Goal: Information Seeking & Learning: Learn about a topic

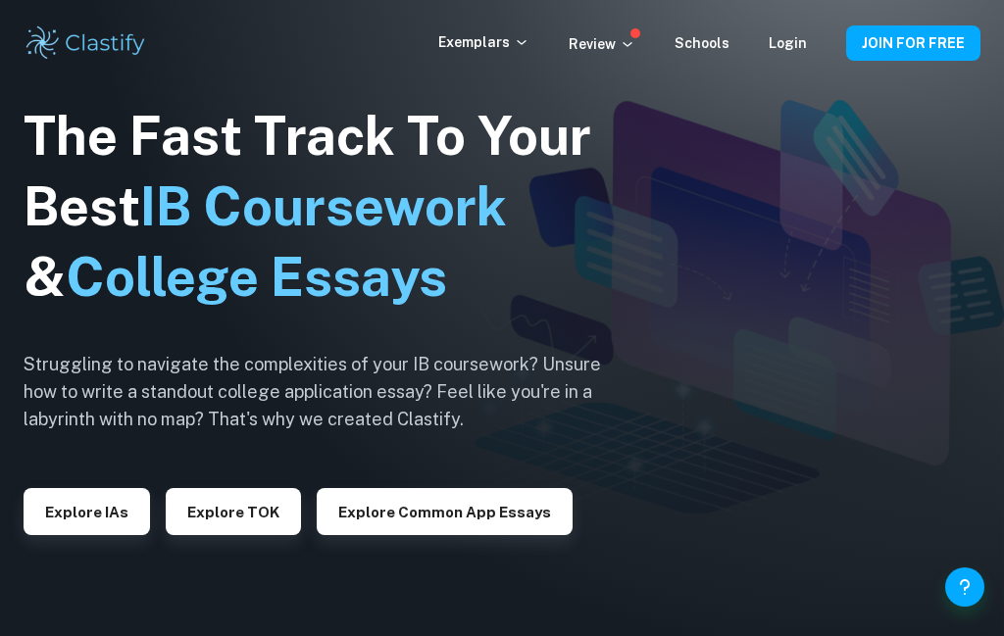
click at [796, 46] on link "Login" at bounding box center [787, 43] width 38 height 16
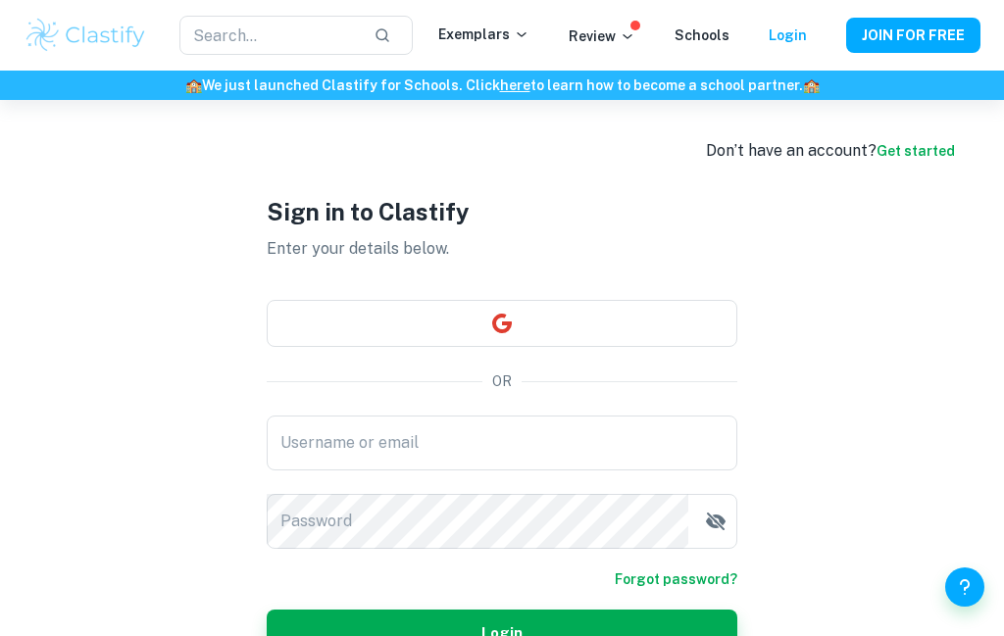
click at [618, 470] on input "Username or email" at bounding box center [502, 443] width 470 height 55
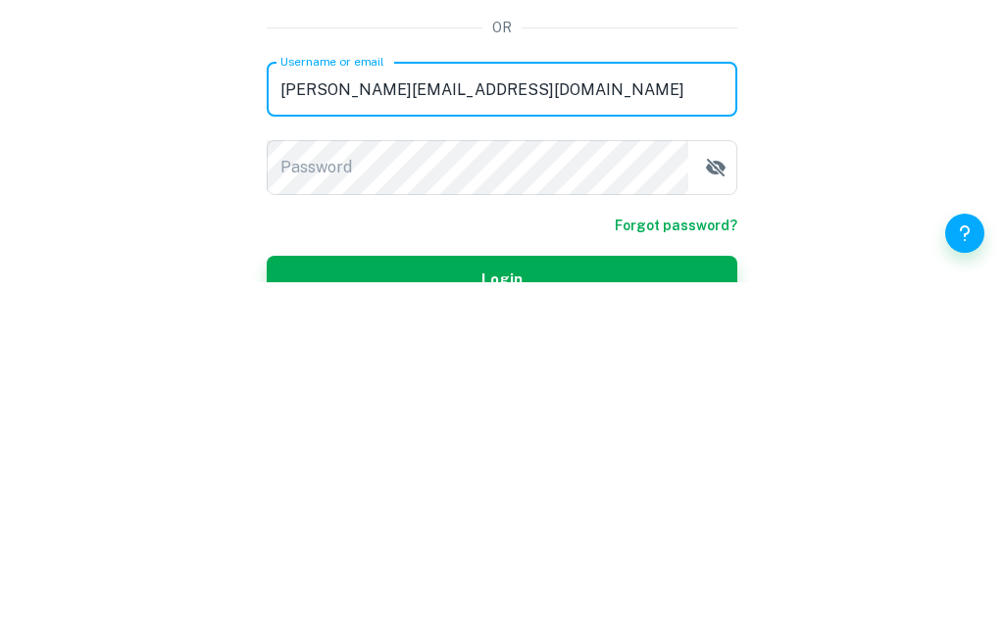
type input "[PERSON_NAME][EMAIL_ADDRESS][DOMAIN_NAME]"
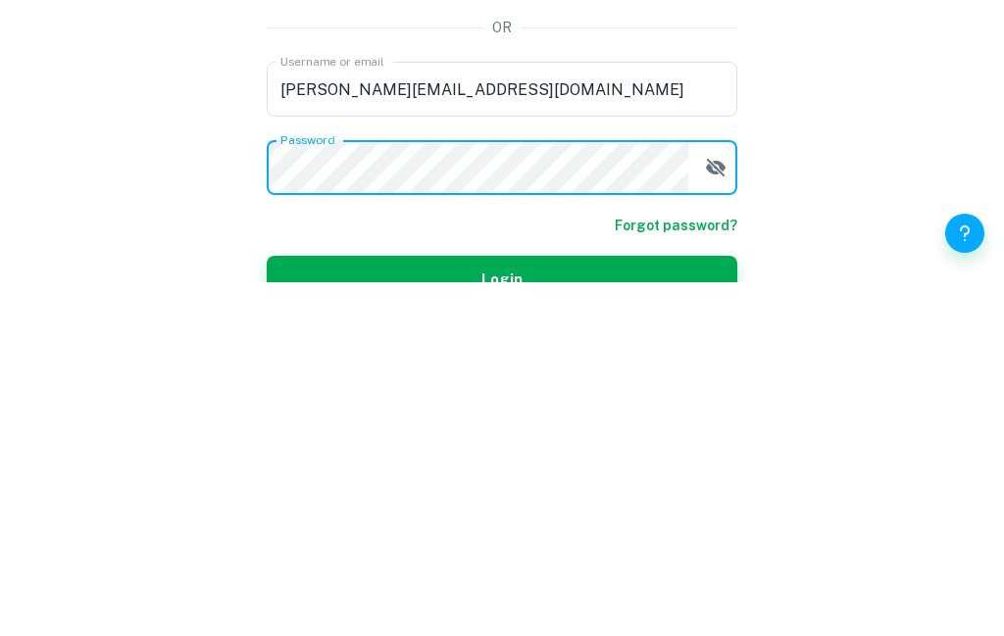
scroll to position [32, 0]
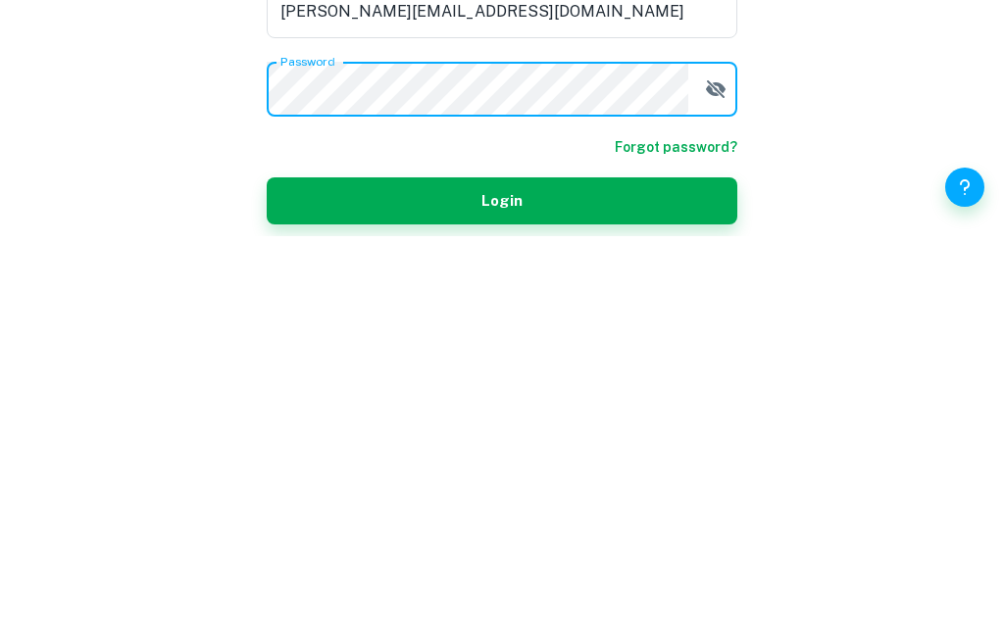
click at [721, 469] on button "button" at bounding box center [715, 488] width 39 height 39
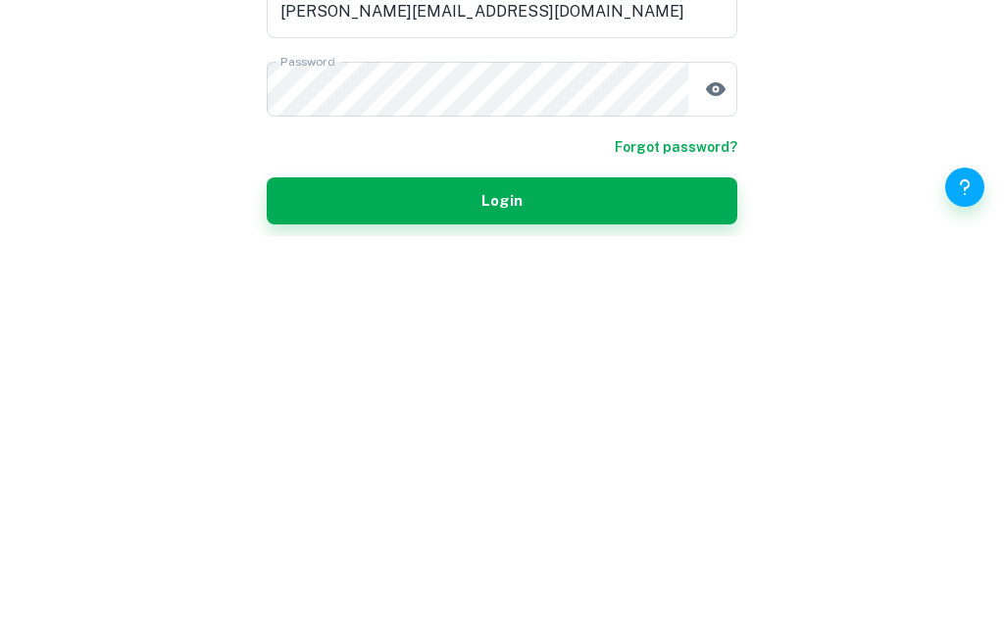
scroll to position [173, 0]
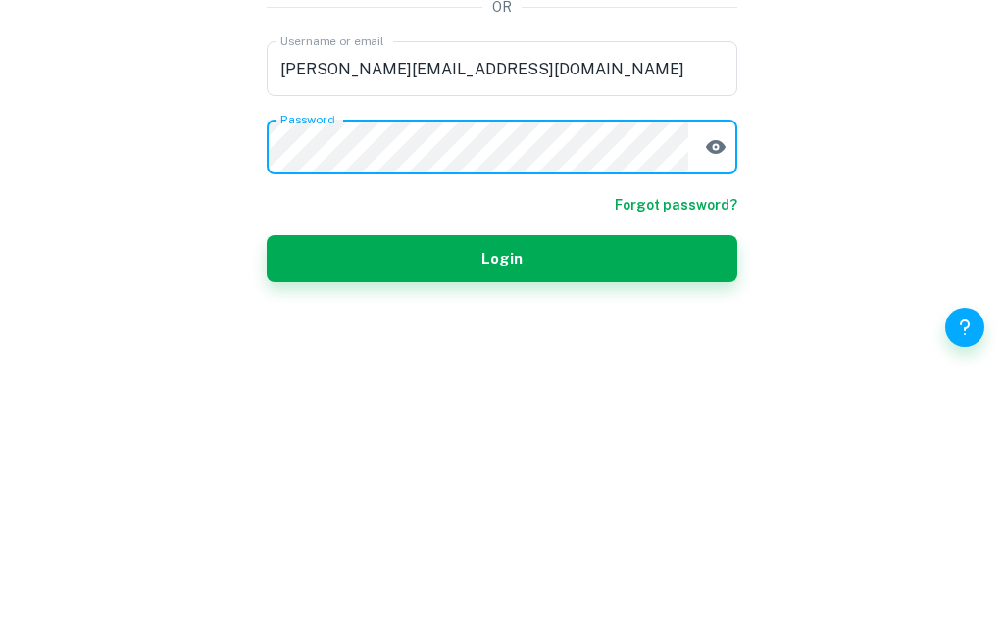
click at [586, 495] on button "Login" at bounding box center [502, 518] width 470 height 47
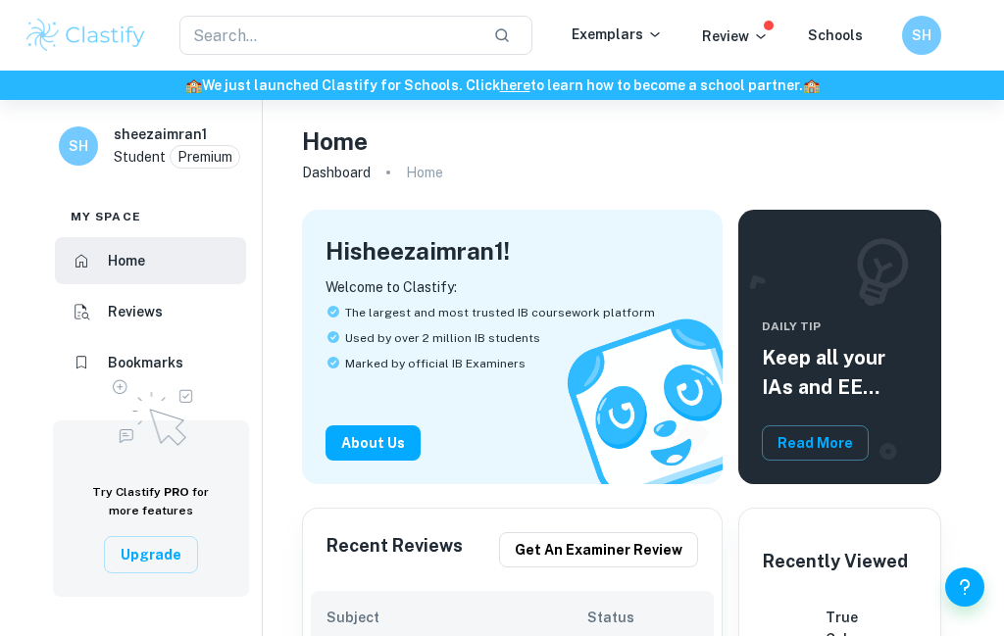
click at [236, 38] on input "text" at bounding box center [328, 35] width 298 height 39
click at [300, 36] on input "text" at bounding box center [328, 35] width 298 height 39
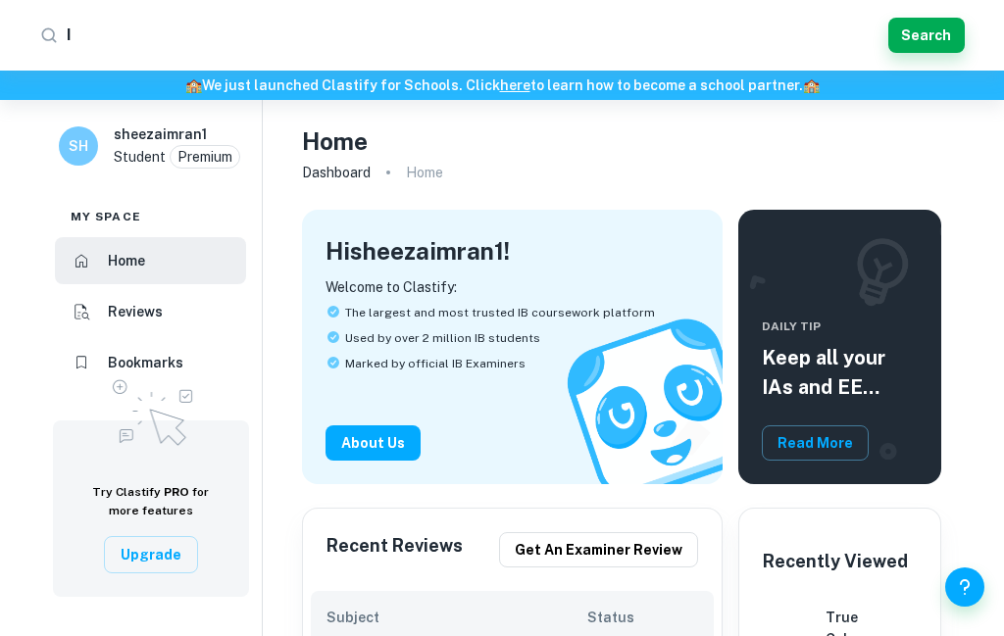
type input "Ia"
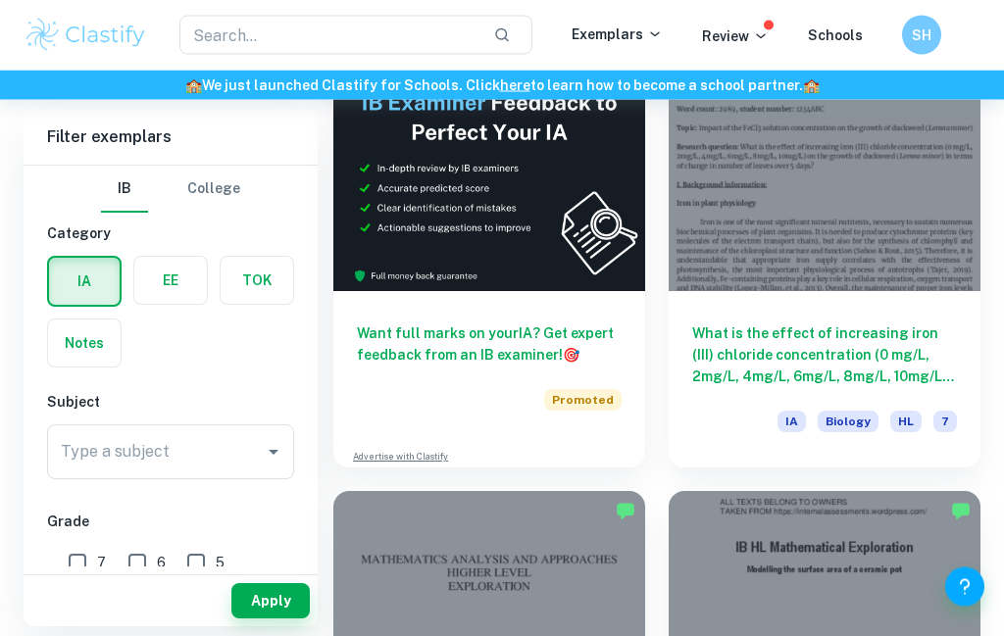
scroll to position [612, 0]
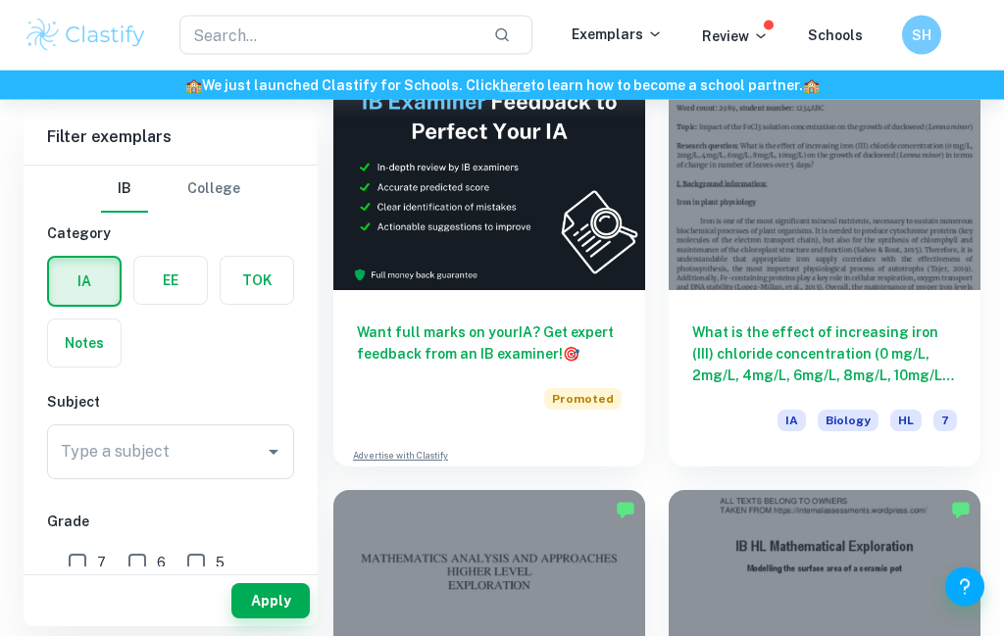
click at [117, 455] on div "Type a subject Type a subject" at bounding box center [170, 451] width 247 height 55
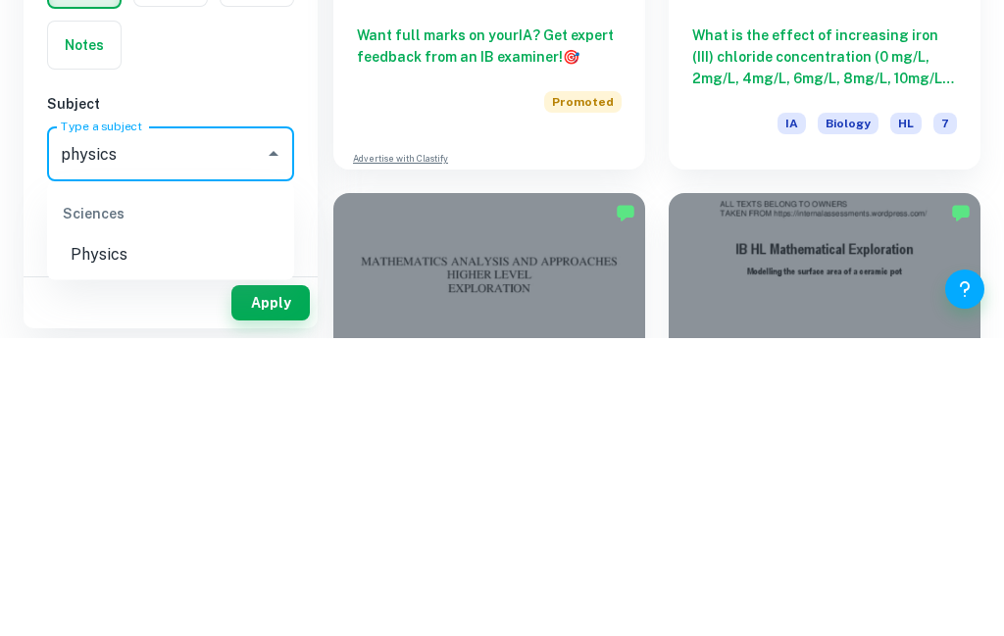
click at [83, 535] on li "Physics" at bounding box center [170, 552] width 247 height 35
type input "Physics"
click at [87, 543] on input "7" at bounding box center [77, 562] width 39 height 39
checkbox input "true"
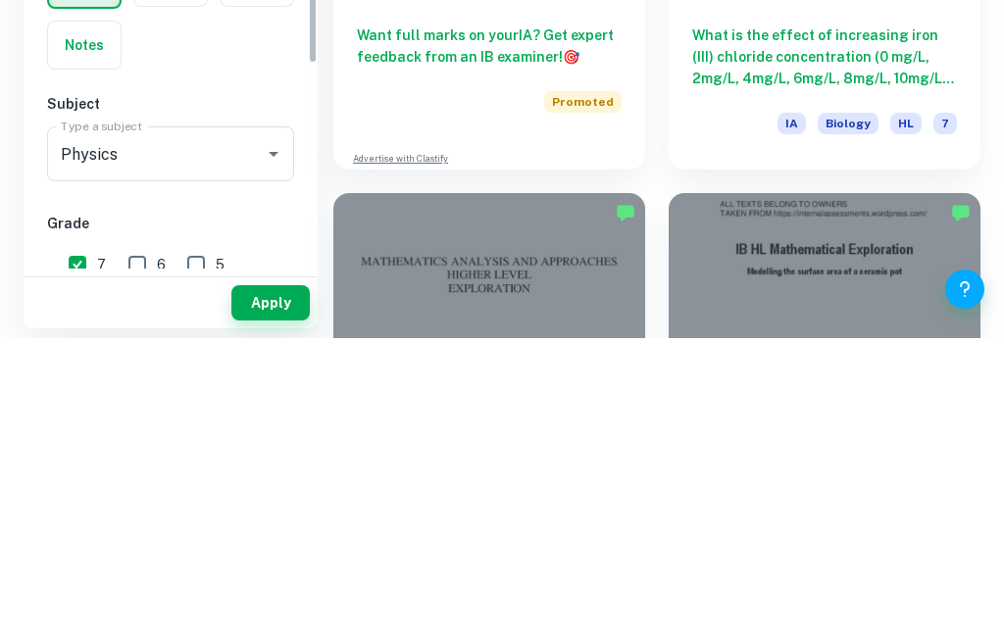
scroll to position [911, 0]
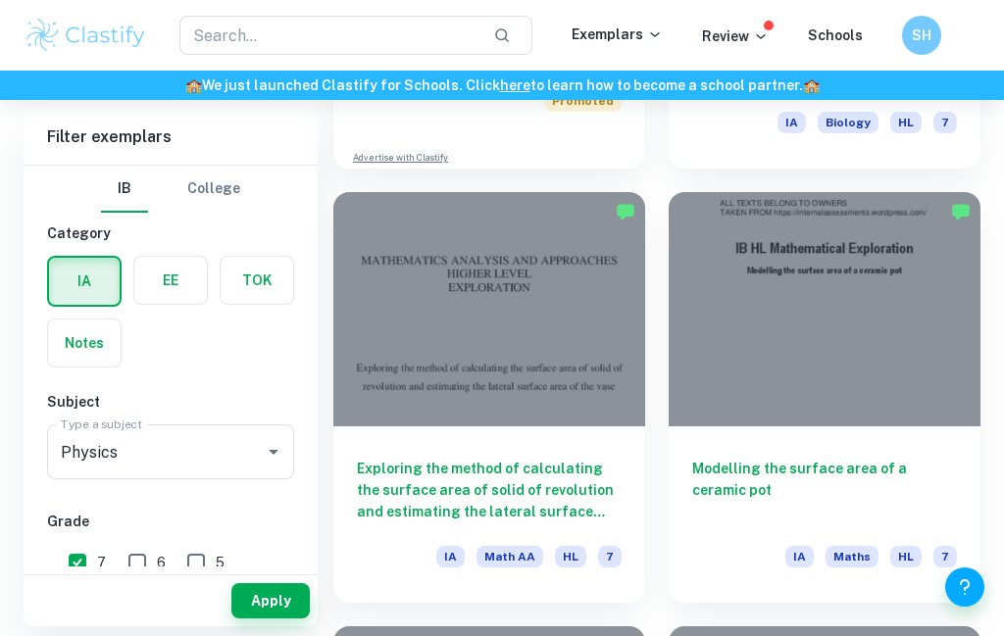
click at [143, 557] on input "6" at bounding box center [137, 562] width 39 height 39
checkbox input "true"
click at [59, 573] on input "7" at bounding box center [77, 562] width 39 height 39
checkbox input "false"
click at [133, 566] on input "6" at bounding box center [137, 562] width 39 height 39
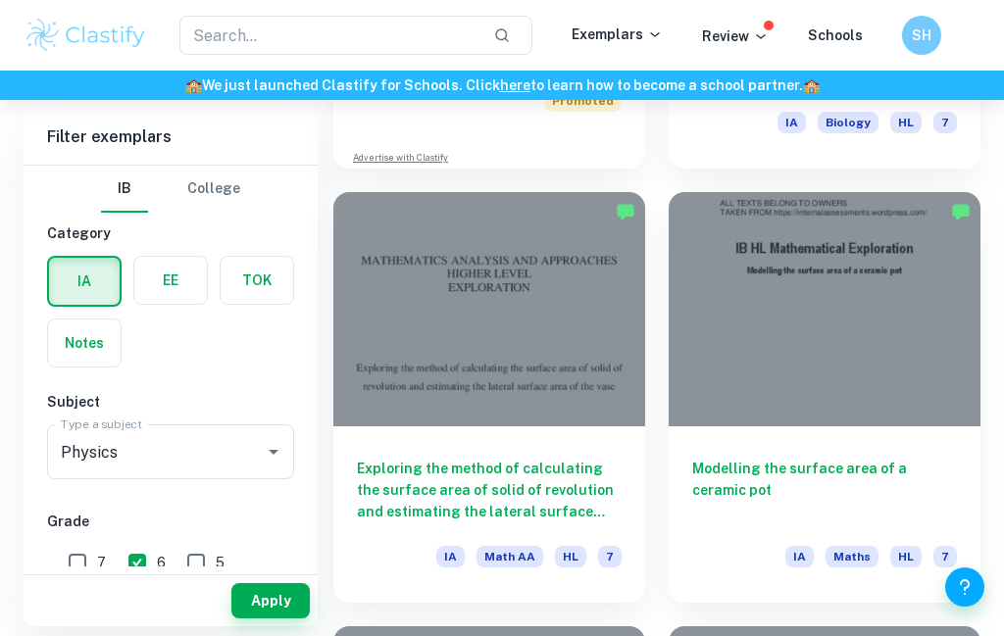
checkbox input "false"
click at [269, 618] on button "Apply" at bounding box center [270, 600] width 78 height 35
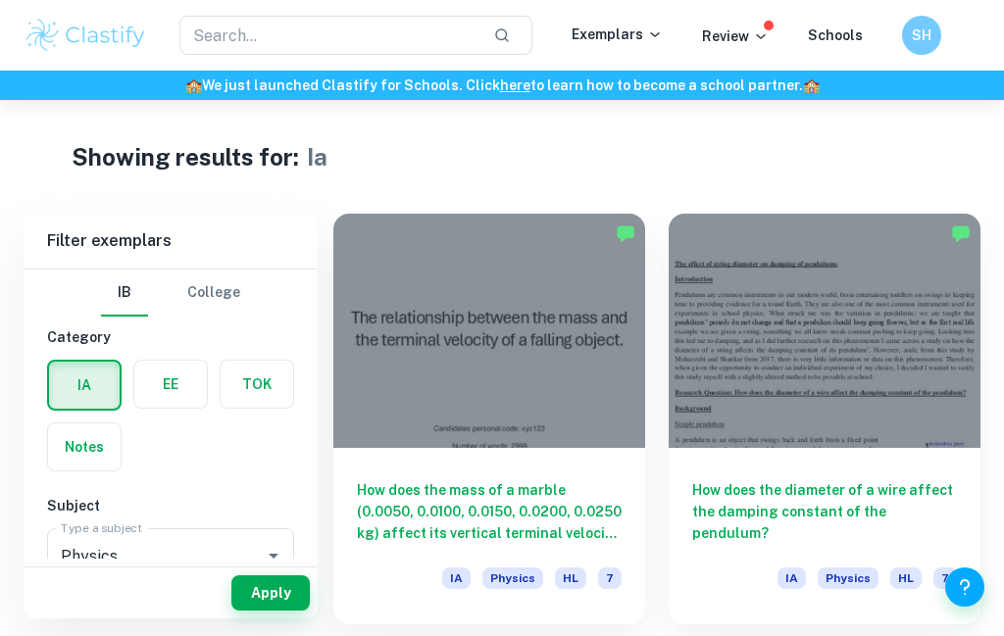
click at [263, 611] on button "Apply" at bounding box center [270, 592] width 78 height 35
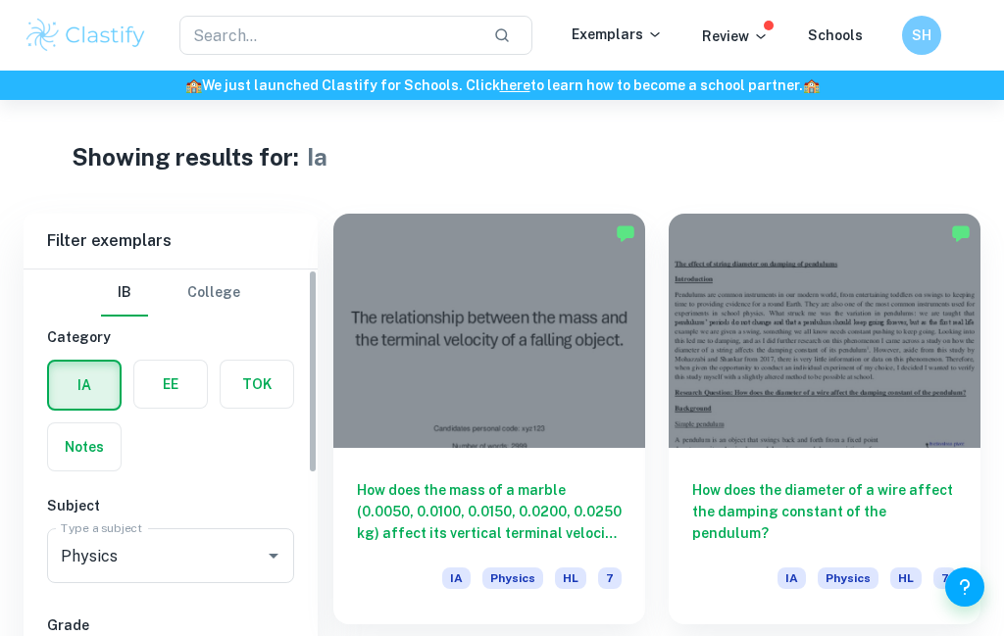
scroll to position [99, 0]
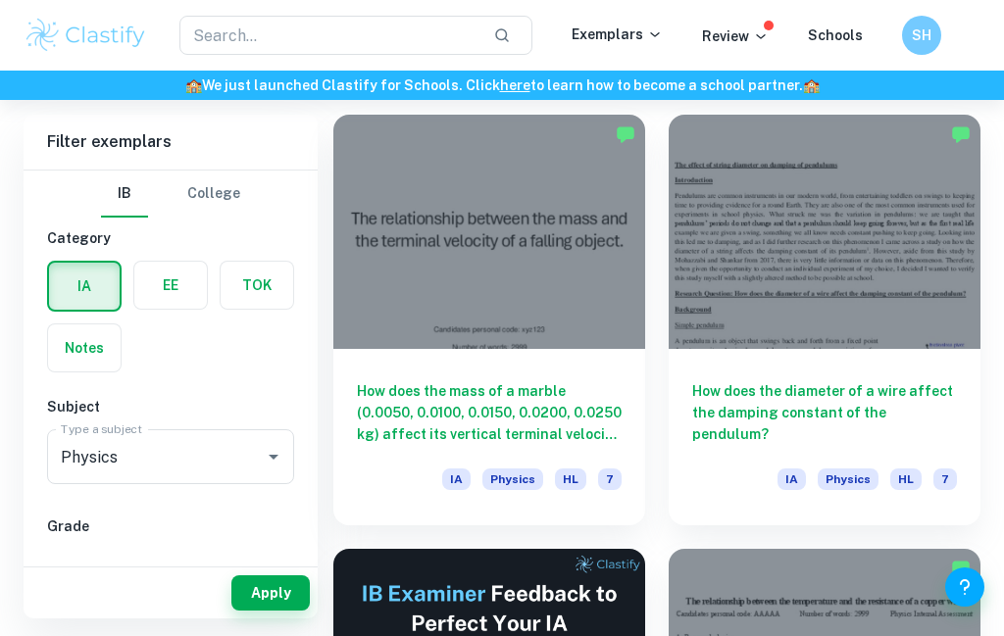
click at [97, 594] on input "4" at bounding box center [77, 613] width 39 height 39
checkbox input "false"
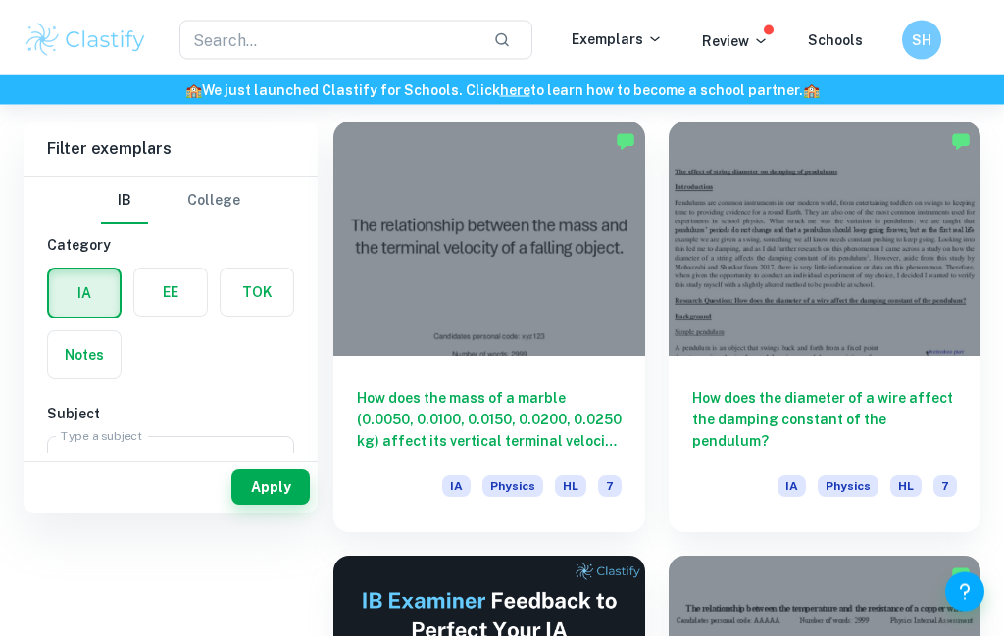
scroll to position [0, 0]
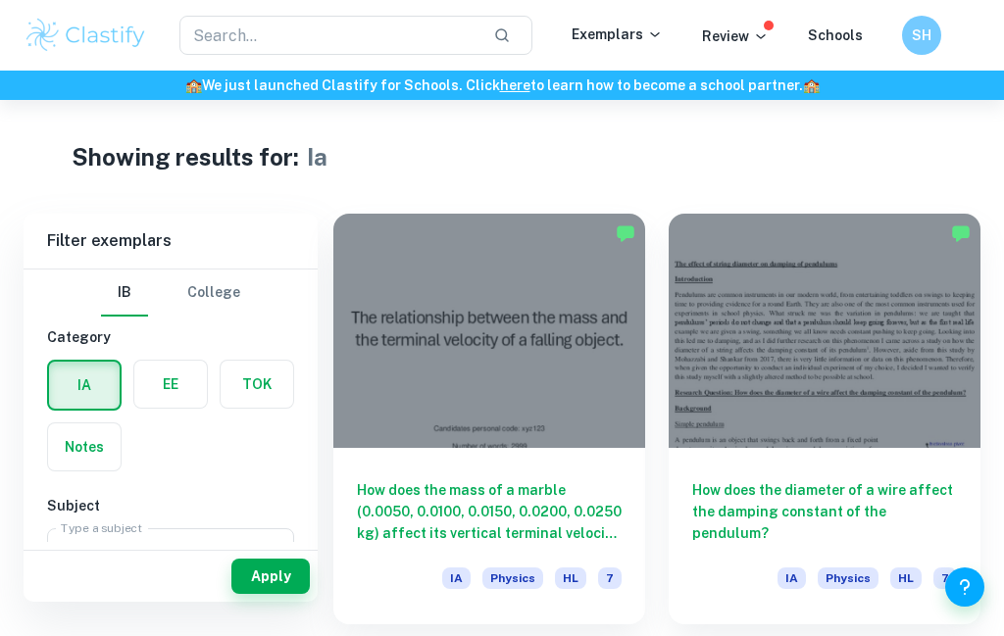
click at [261, 21] on input "text" at bounding box center [328, 35] width 298 height 39
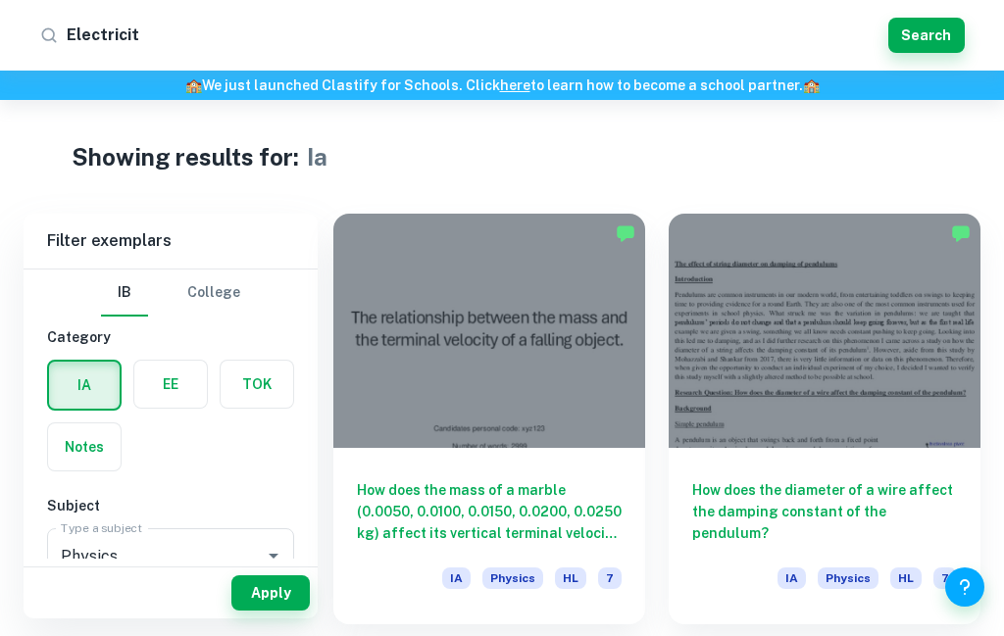
type input "Electricity"
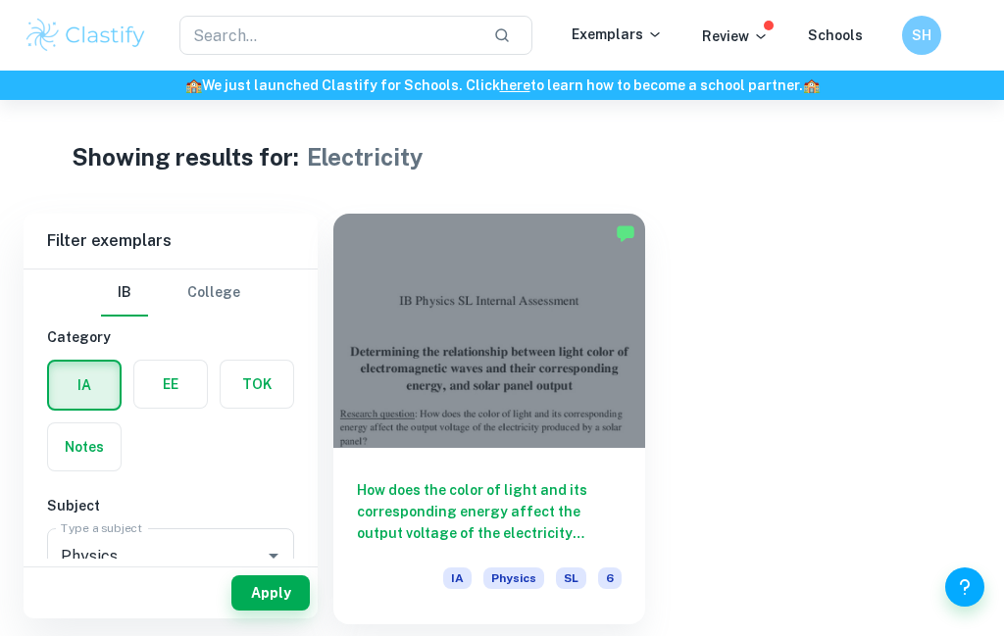
click at [241, 31] on input "text" at bounding box center [328, 35] width 298 height 39
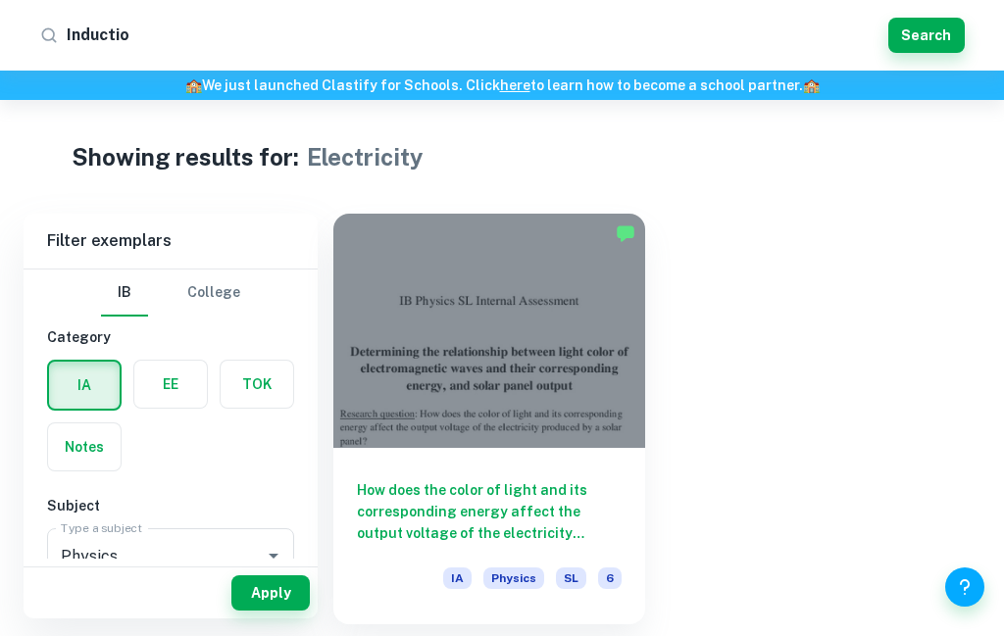
type input "Induction"
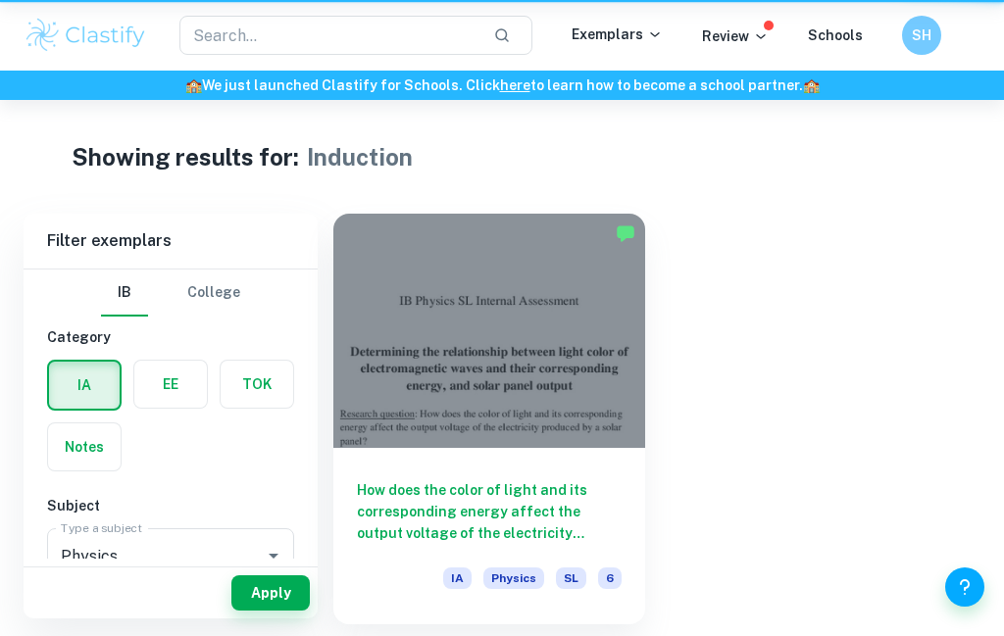
click at [938, 30] on div "SH" at bounding box center [921, 35] width 39 height 39
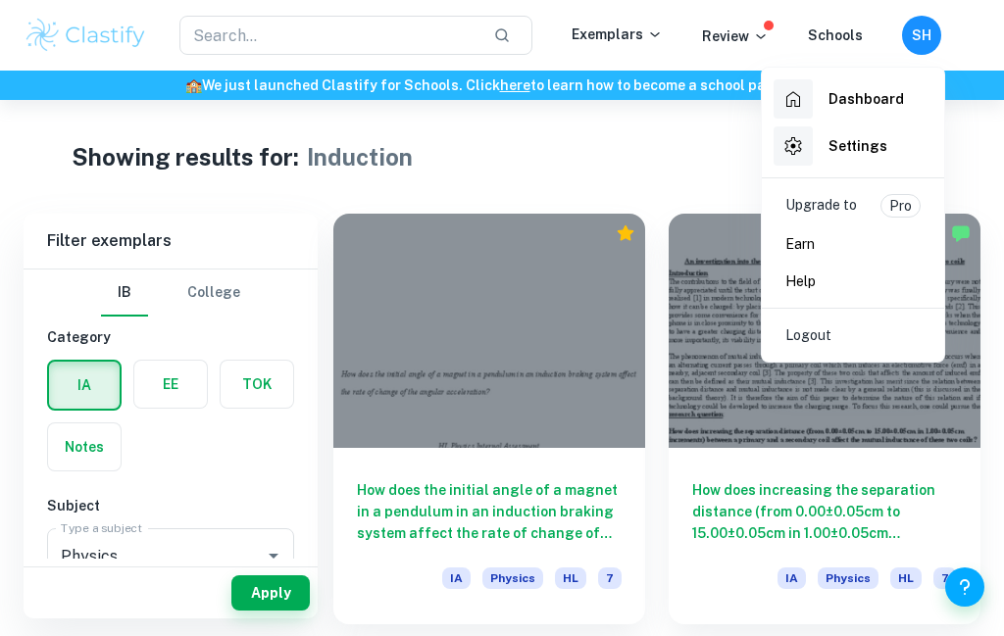
click at [705, 383] on div at bounding box center [502, 318] width 1004 height 636
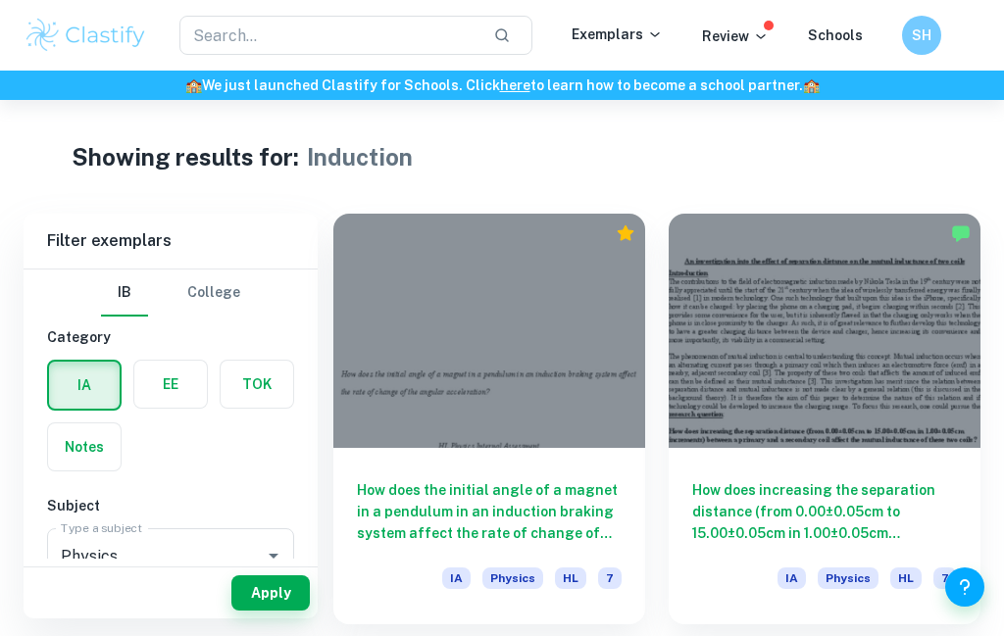
click at [859, 276] on div at bounding box center [824, 331] width 312 height 234
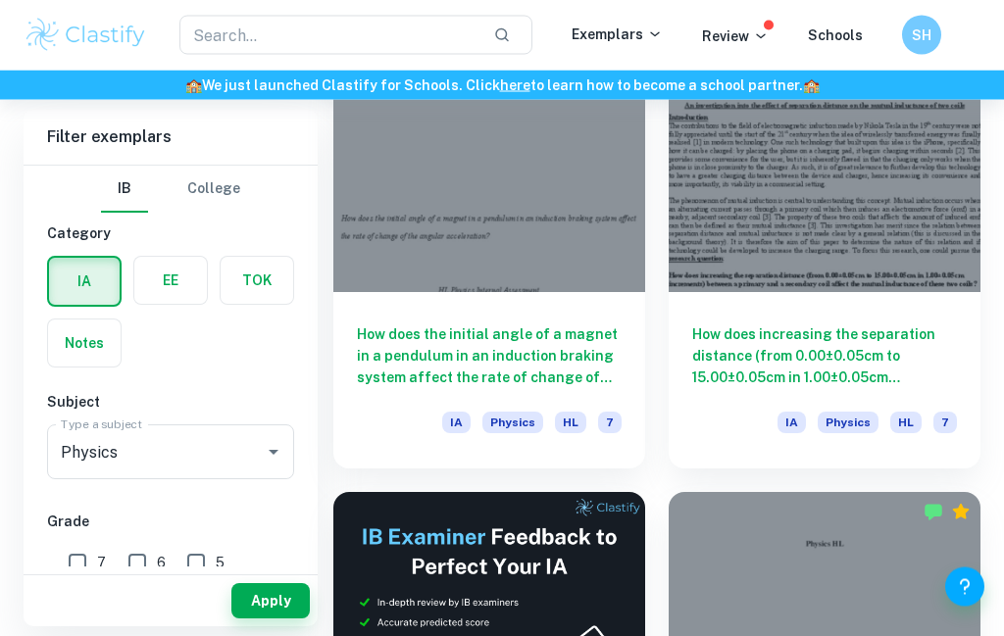
scroll to position [130, 0]
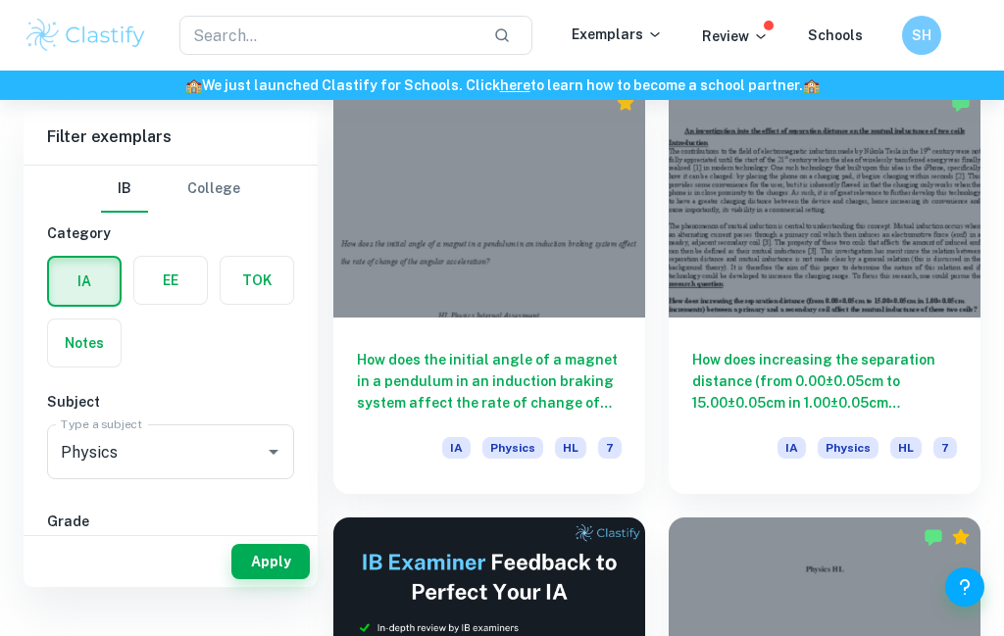
click at [219, 50] on input "text" at bounding box center [328, 35] width 298 height 39
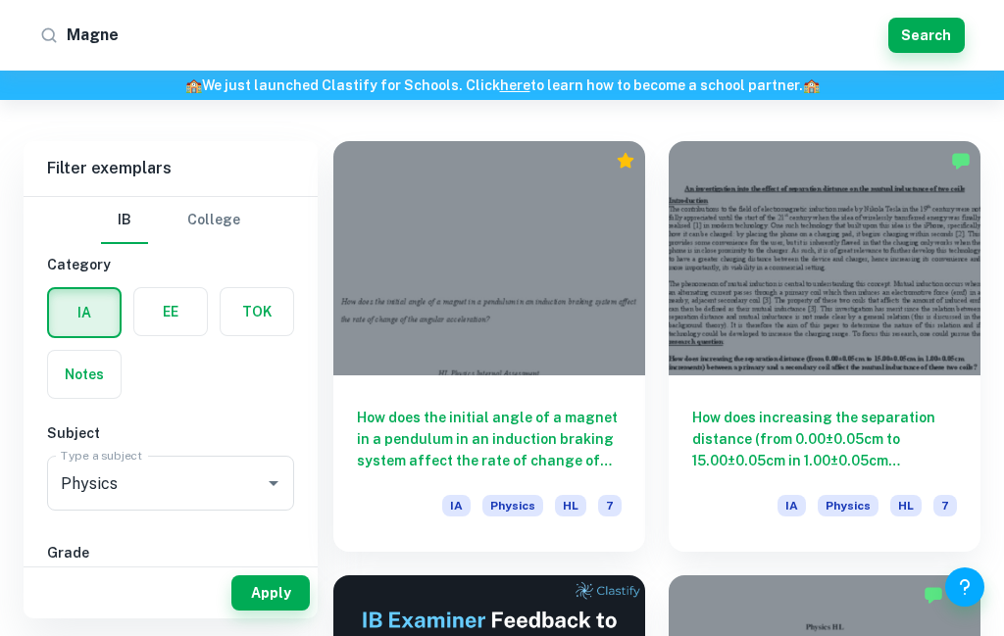
type input "Magnet"
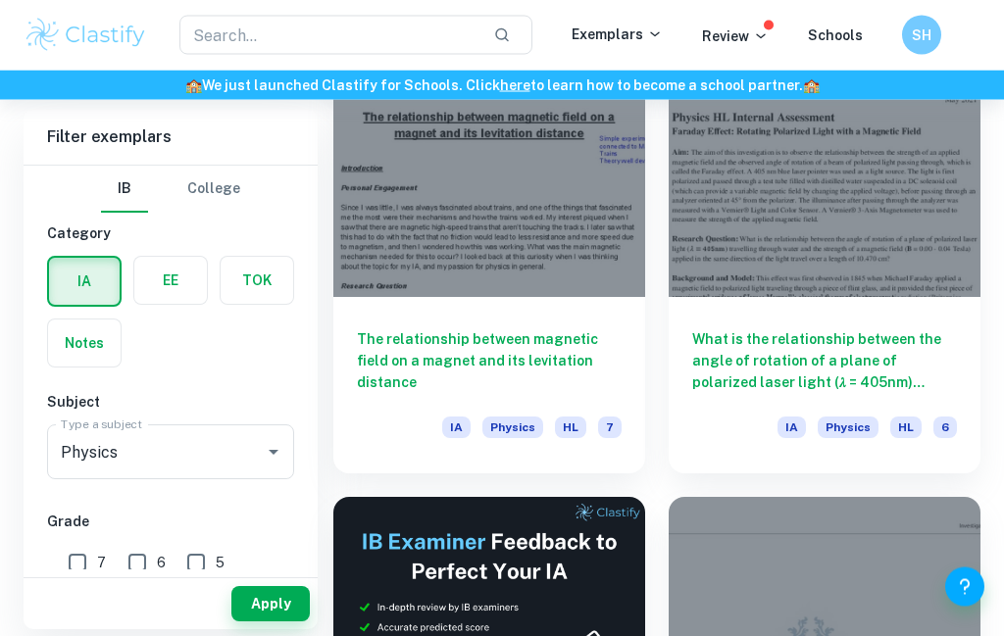
scroll to position [115, 0]
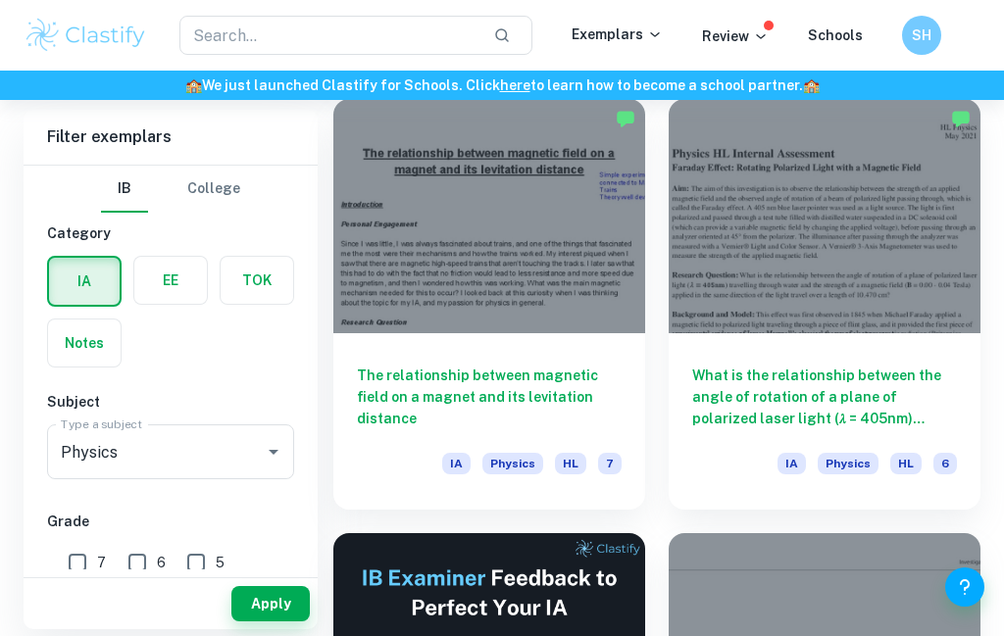
click at [194, 28] on input "text" at bounding box center [328, 35] width 298 height 39
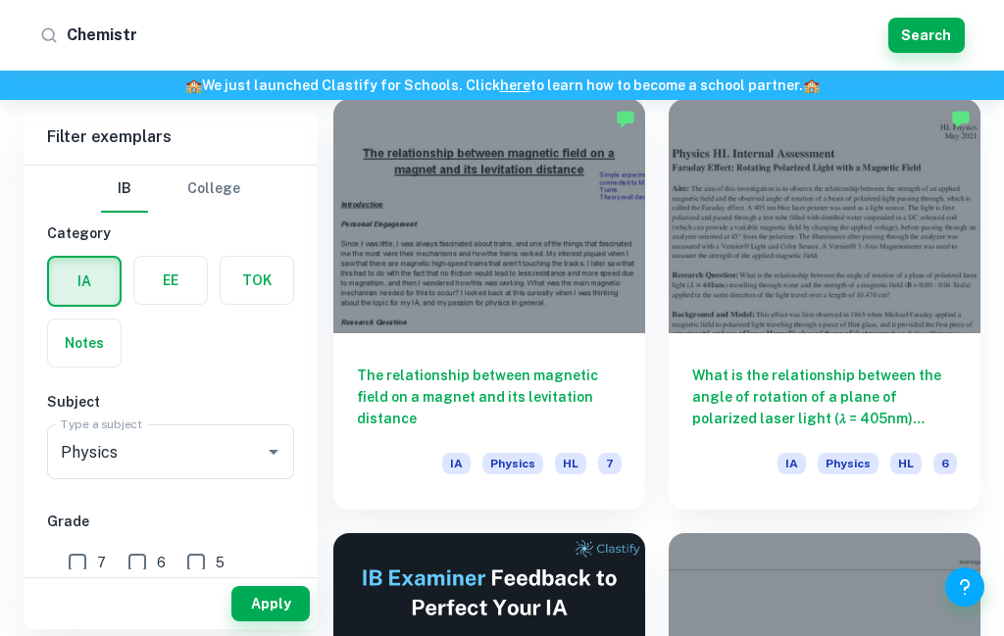
type input "Chemistry"
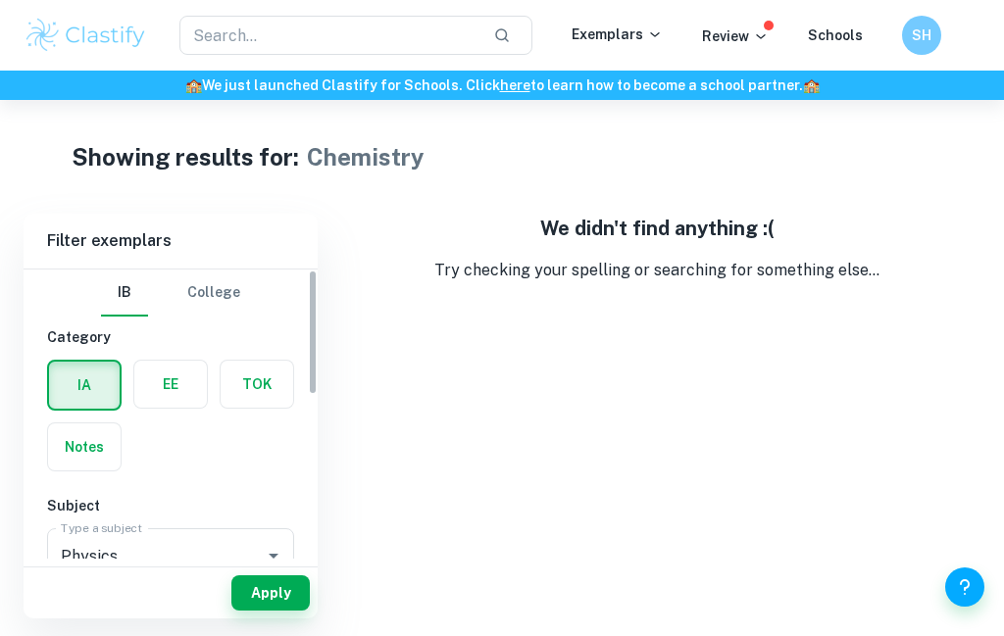
click at [240, 565] on div at bounding box center [259, 555] width 51 height 27
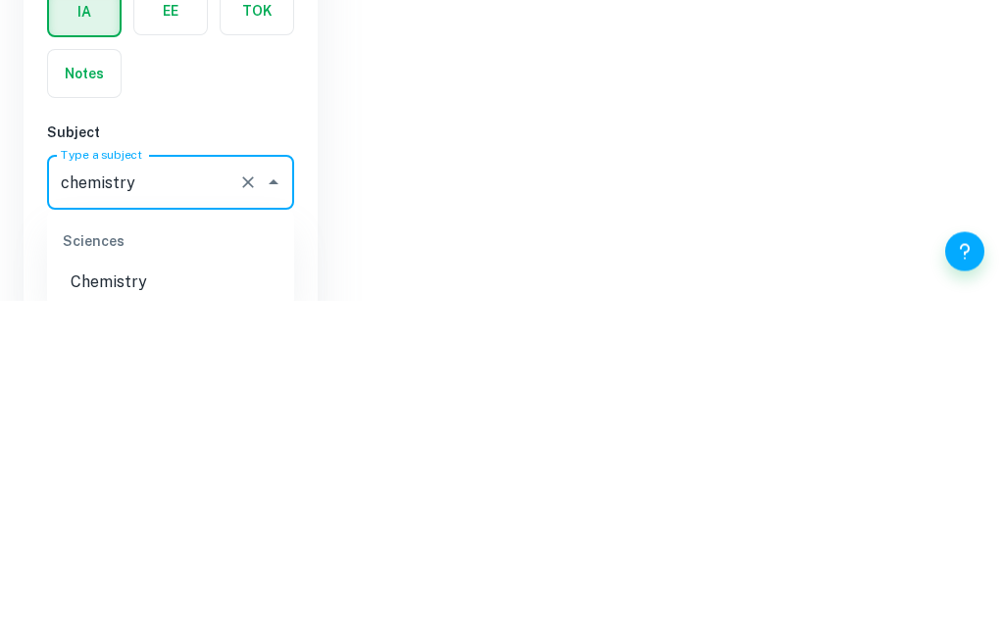
scroll to position [167, 0]
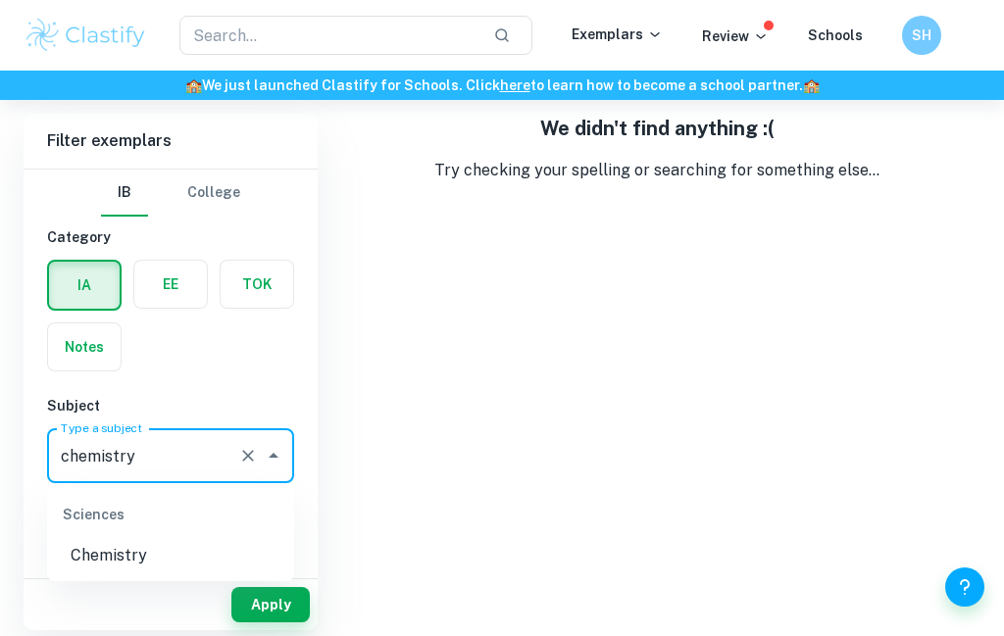
click at [86, 395] on h6 "Subject" at bounding box center [170, 406] width 247 height 22
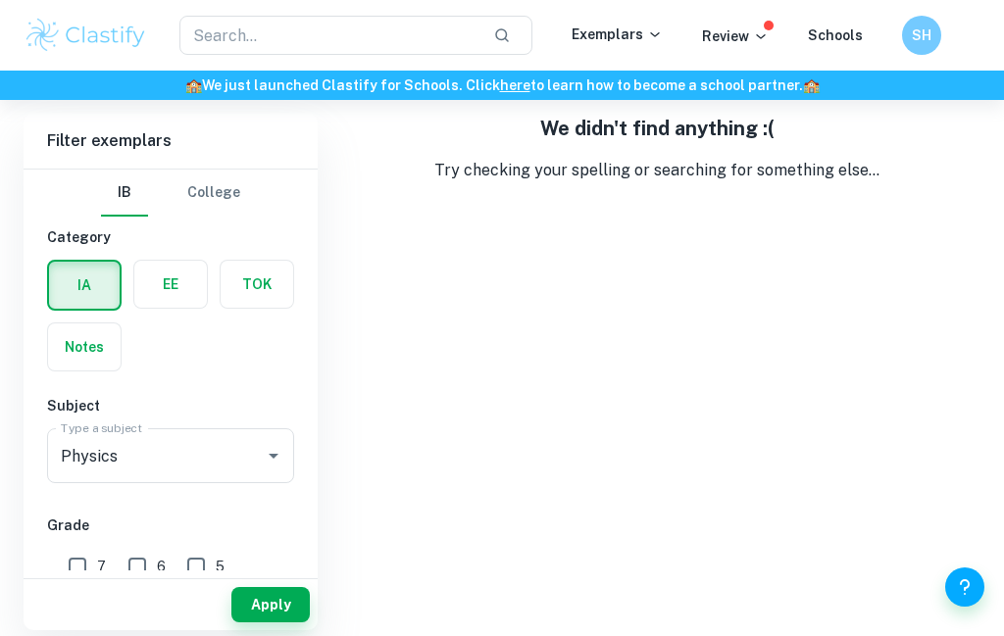
click at [101, 437] on input "Physics" at bounding box center [143, 455] width 174 height 37
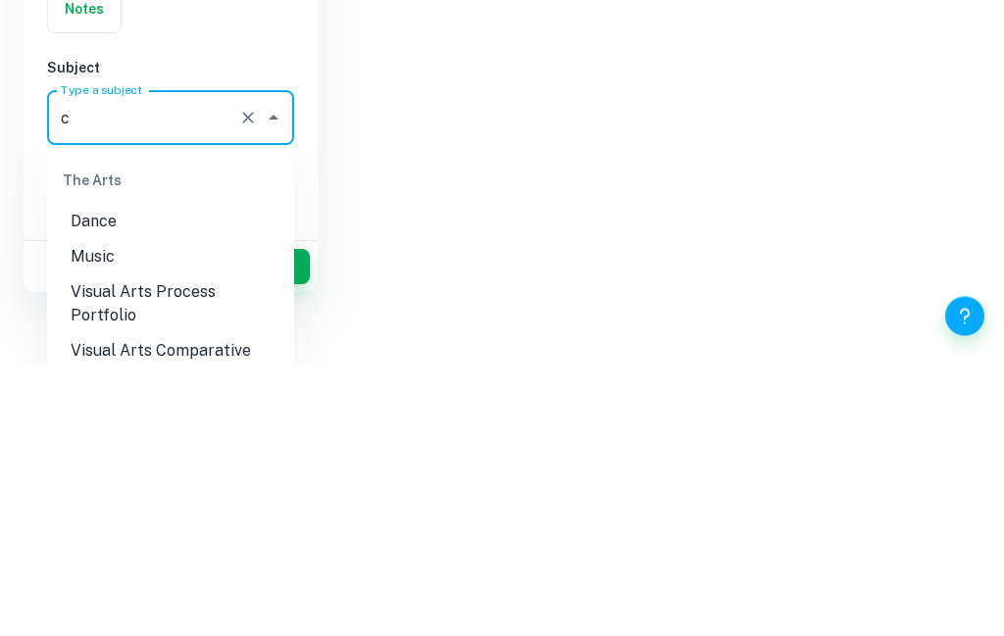
scroll to position [0, 0]
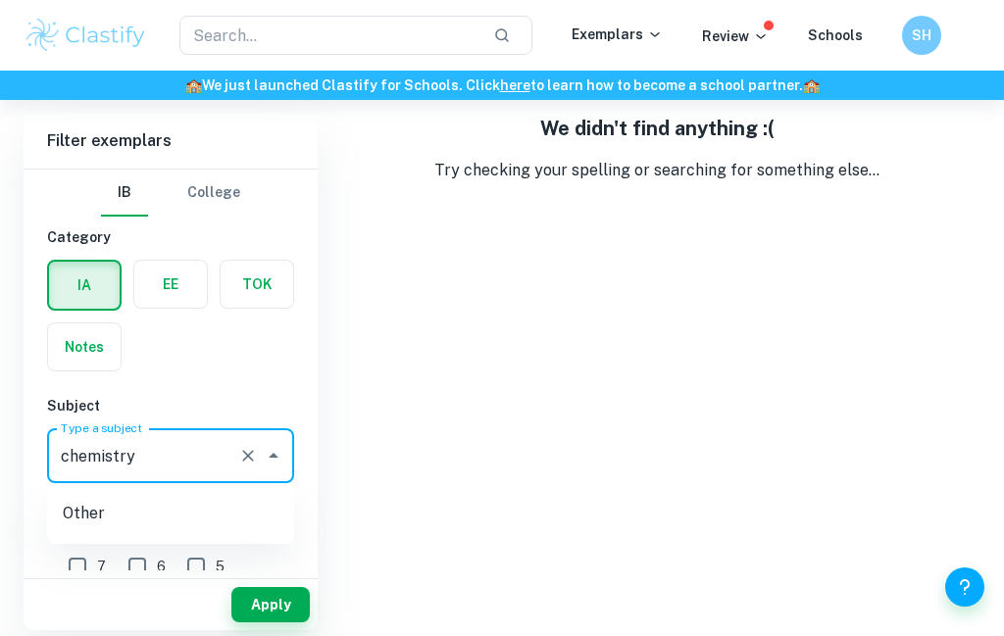
click at [76, 437] on input "chemistry" at bounding box center [143, 455] width 174 height 37
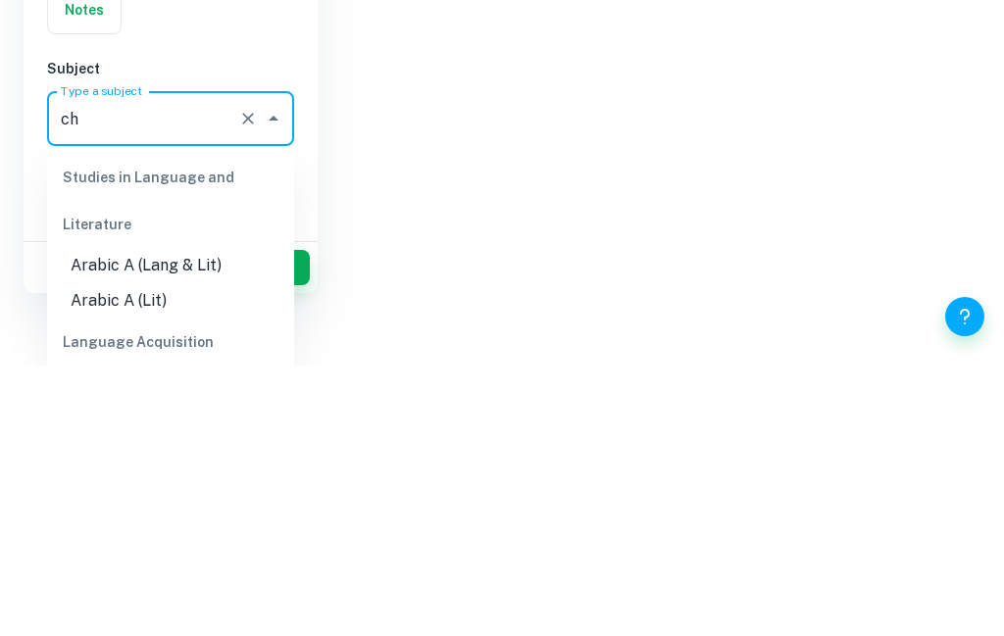
type input "c"
type input "a"
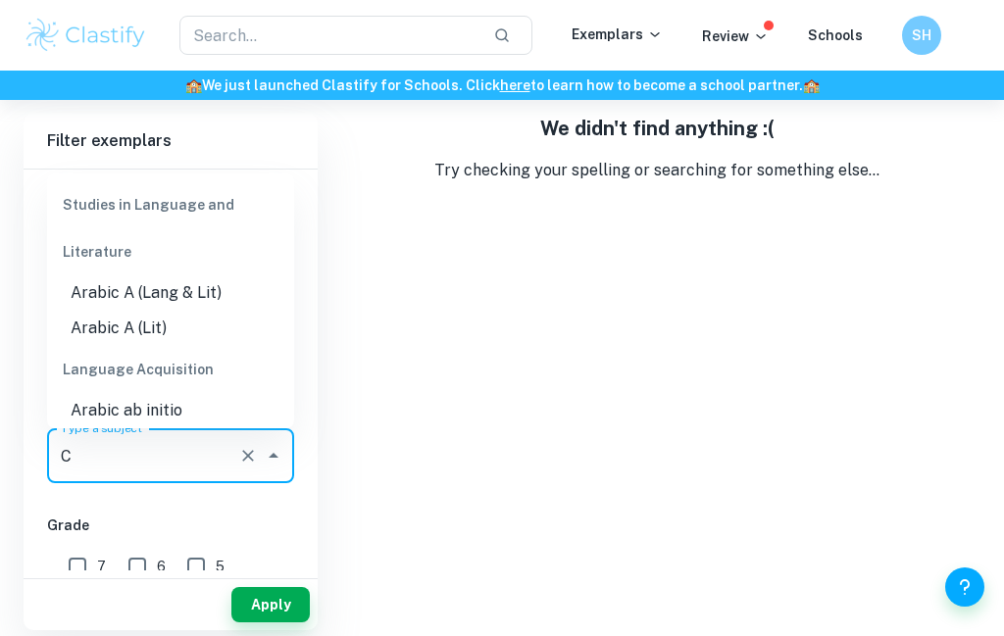
click at [870, 273] on div "We didn't find anything :( Try checking your spelling or searching for somethin…" at bounding box center [656, 372] width 647 height 517
type input "Physics"
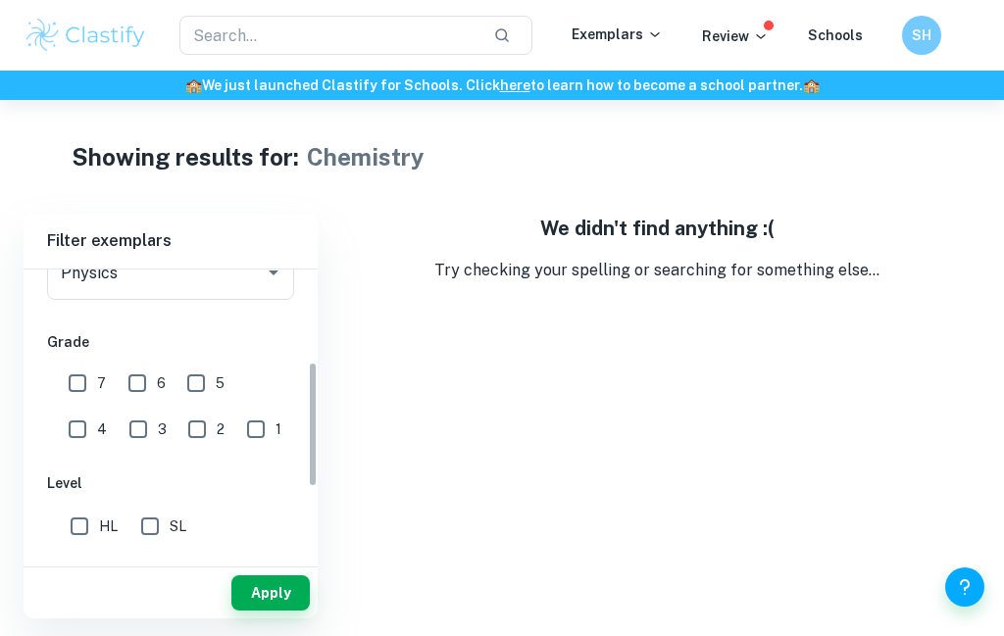
scroll to position [242, 0]
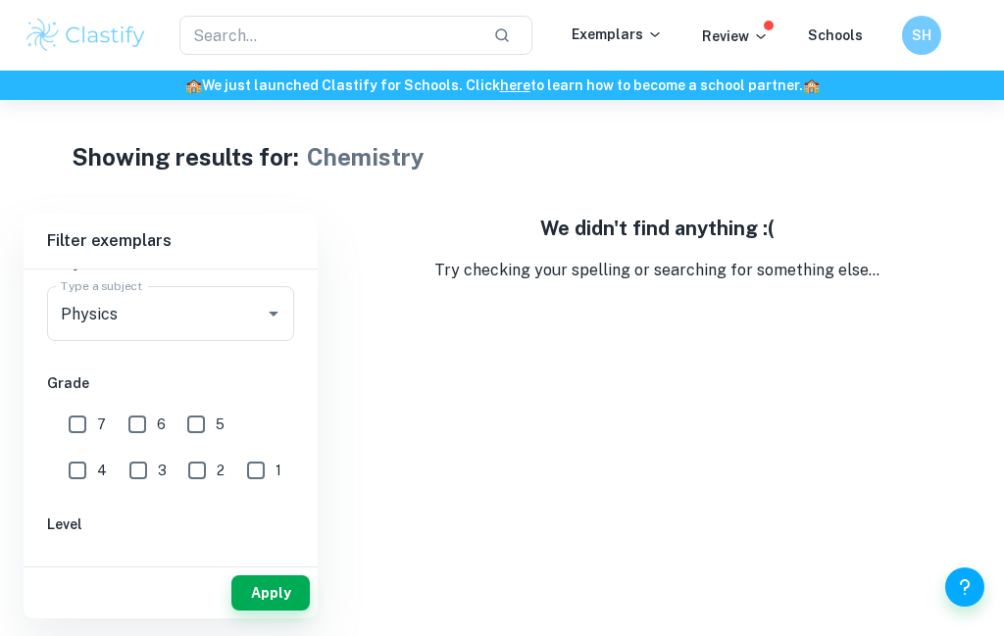
click at [77, 326] on input "Physics" at bounding box center [143, 313] width 174 height 37
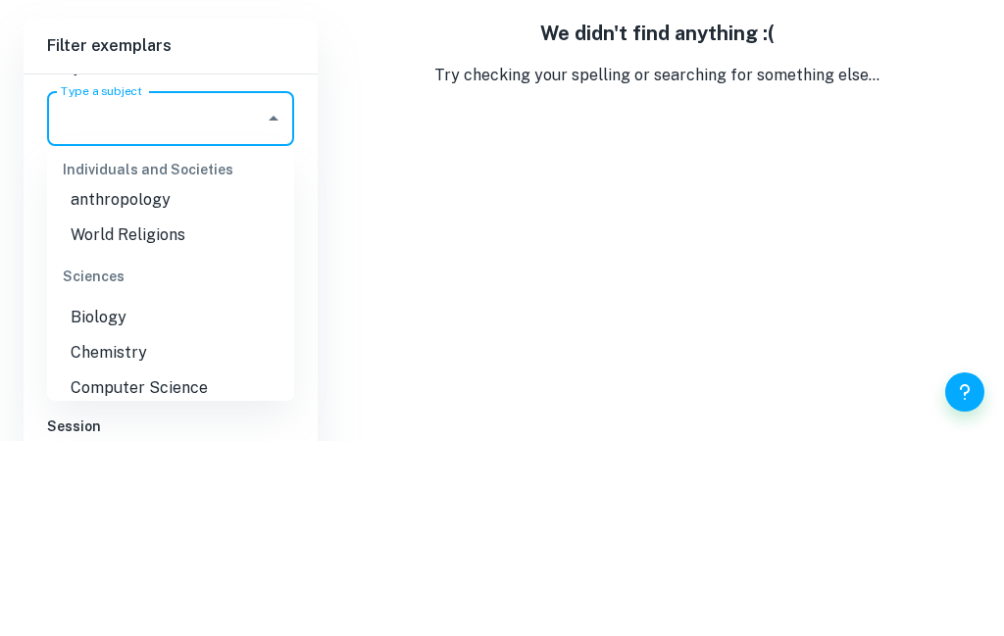
scroll to position [0, 0]
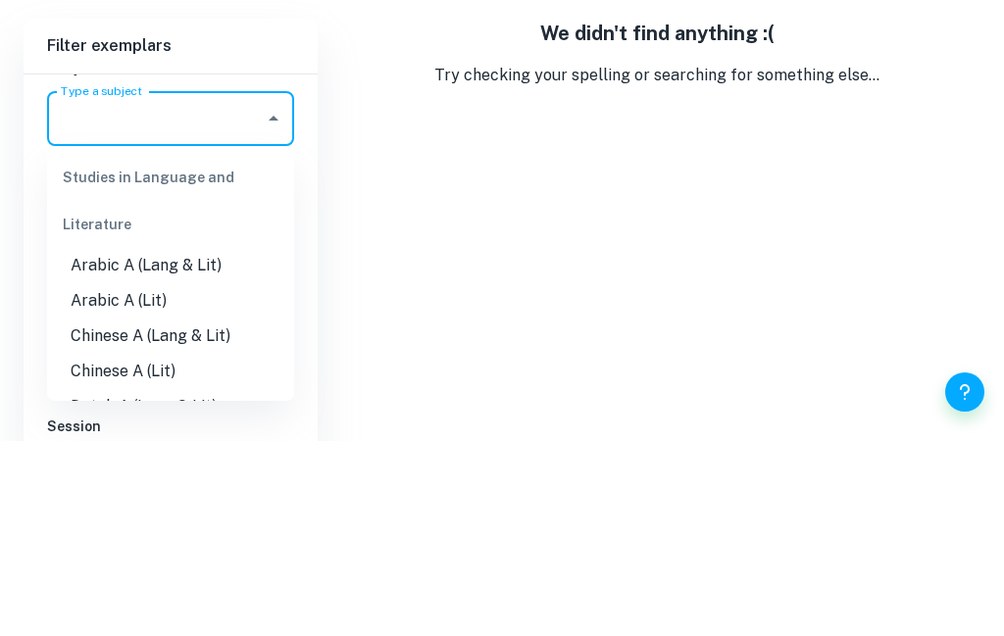
type input "l"
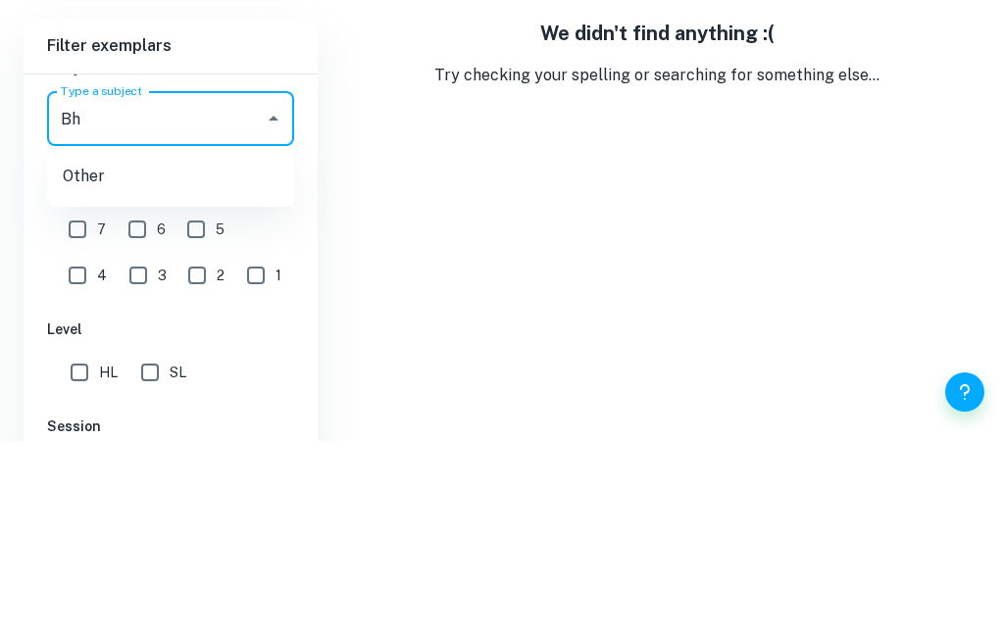
type input "B"
click at [87, 396] on li "Chemistry" at bounding box center [170, 413] width 247 height 35
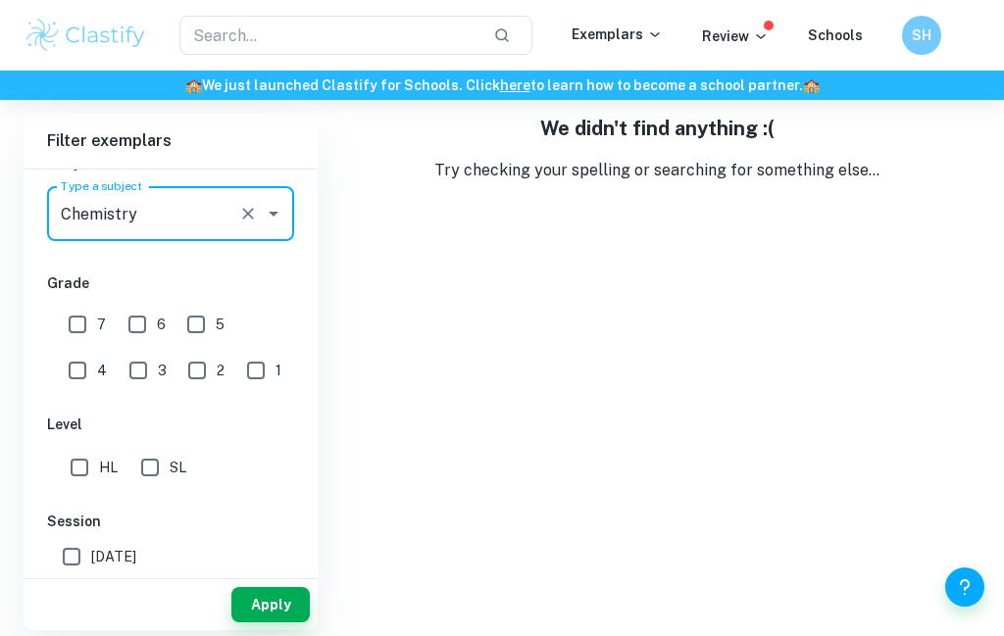
type input "Chemistry"
click at [268, 608] on button "Apply" at bounding box center [270, 604] width 78 height 35
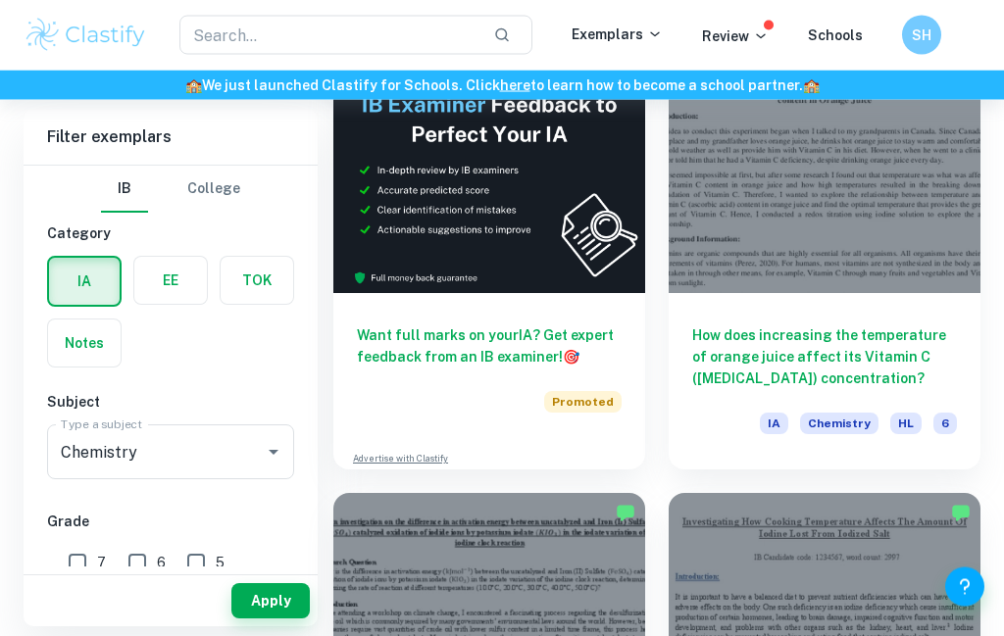
scroll to position [558, 0]
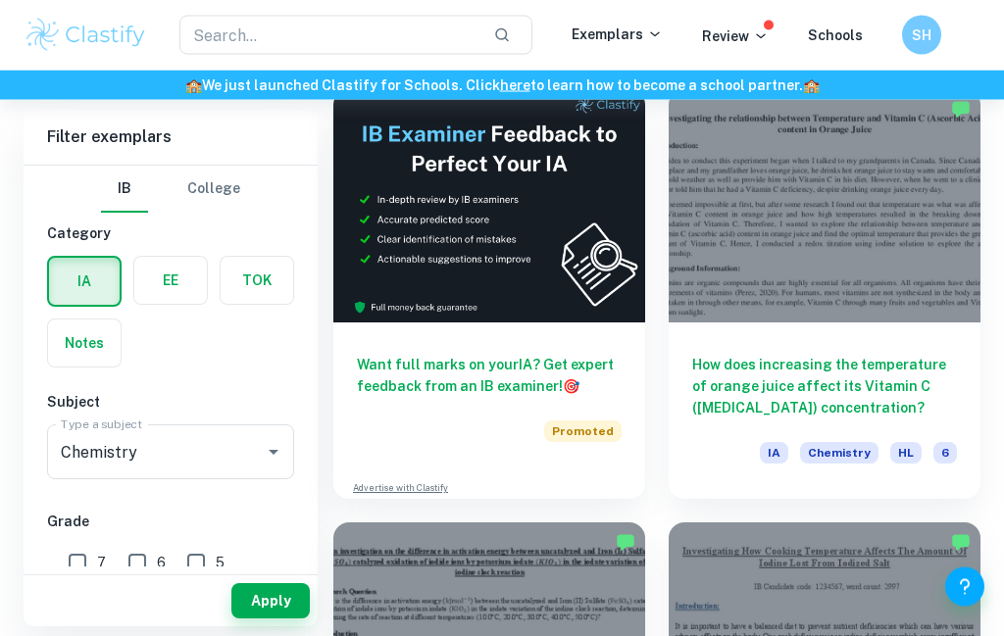
click at [960, 247] on div at bounding box center [824, 207] width 312 height 234
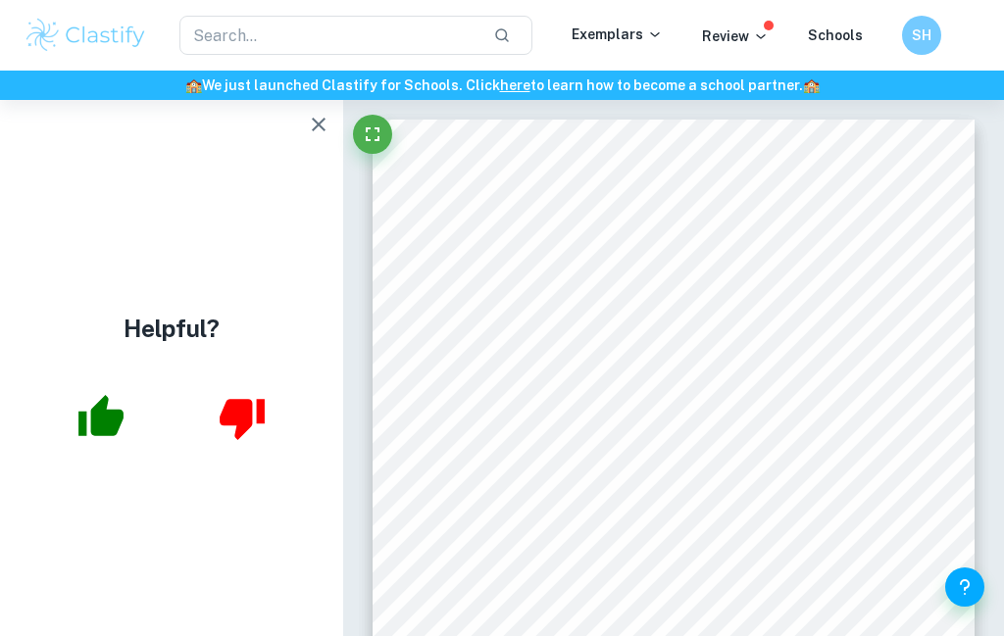
click at [391, 129] on button "Fullscreen" at bounding box center [372, 134] width 39 height 39
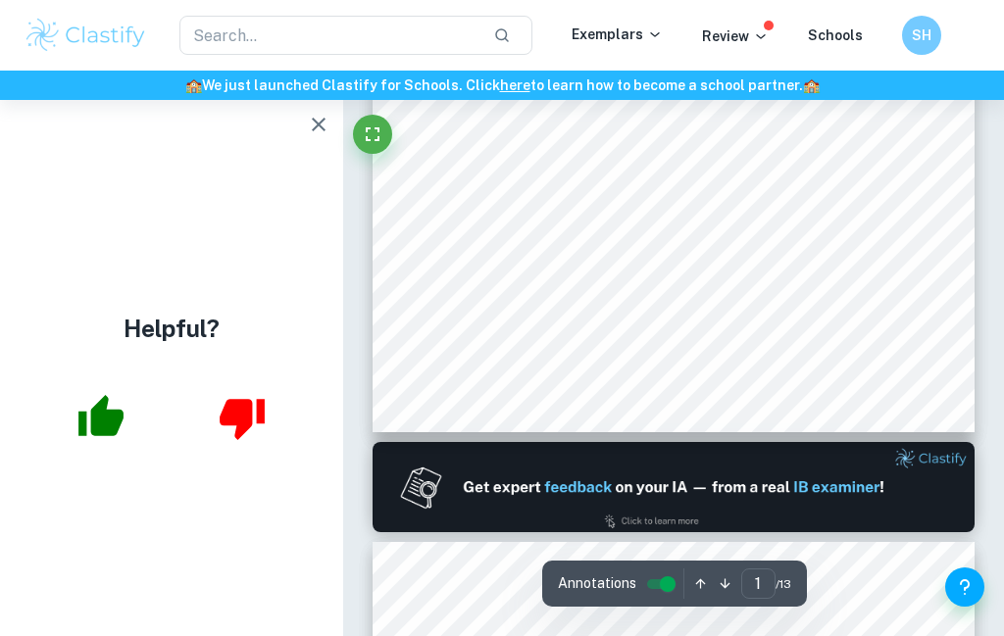
type input "2"
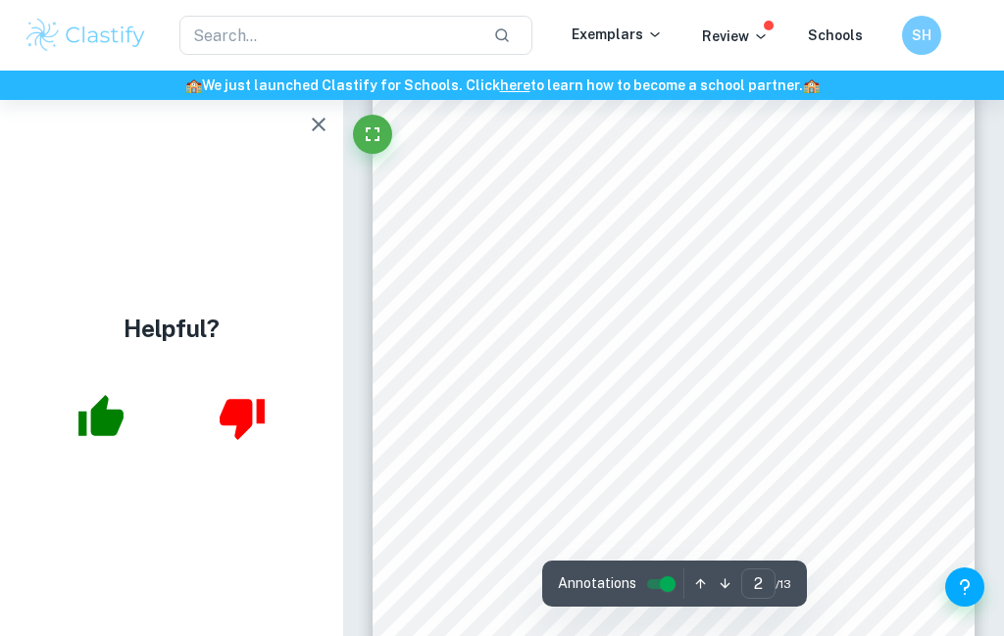
scroll to position [1174, 0]
